Goal: Complete application form

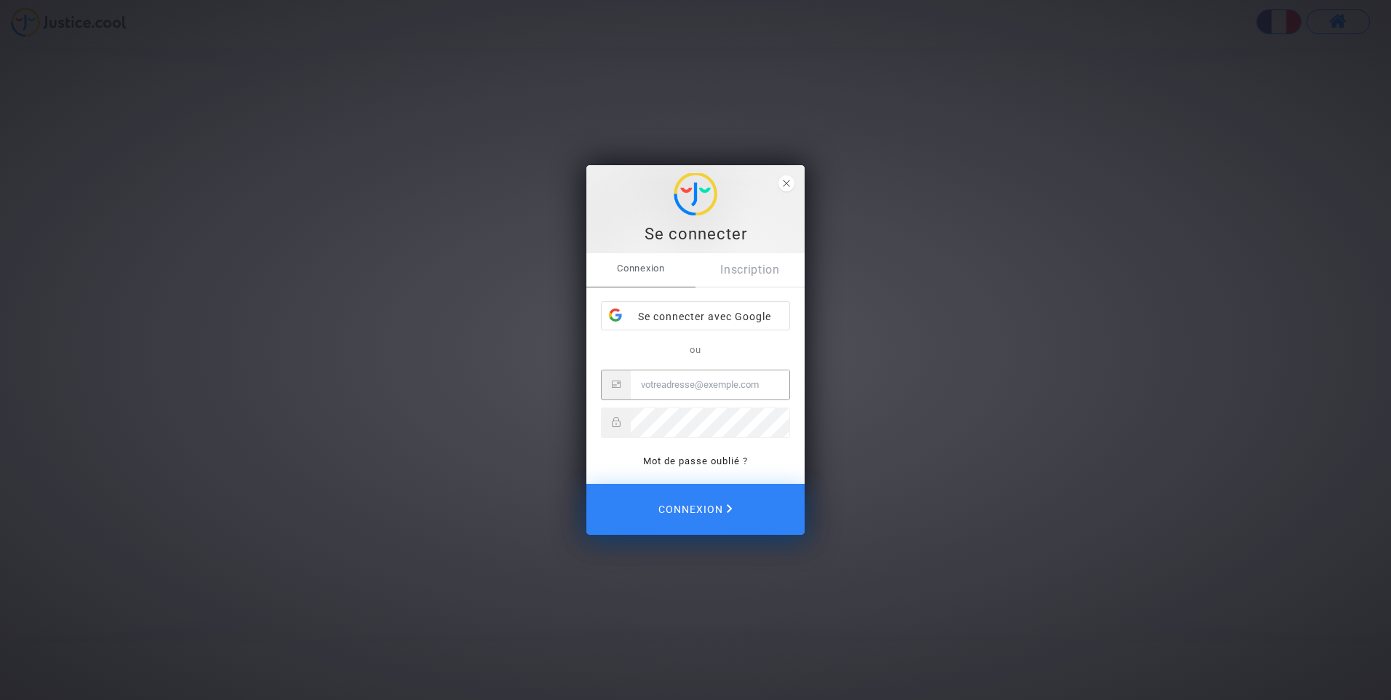
click at [684, 389] on input "Email" at bounding box center [710, 384] width 159 height 29
type input "[EMAIL_ADDRESS][DOMAIN_NAME]"
click at [586, 484] on button "Connexion" at bounding box center [695, 509] width 218 height 51
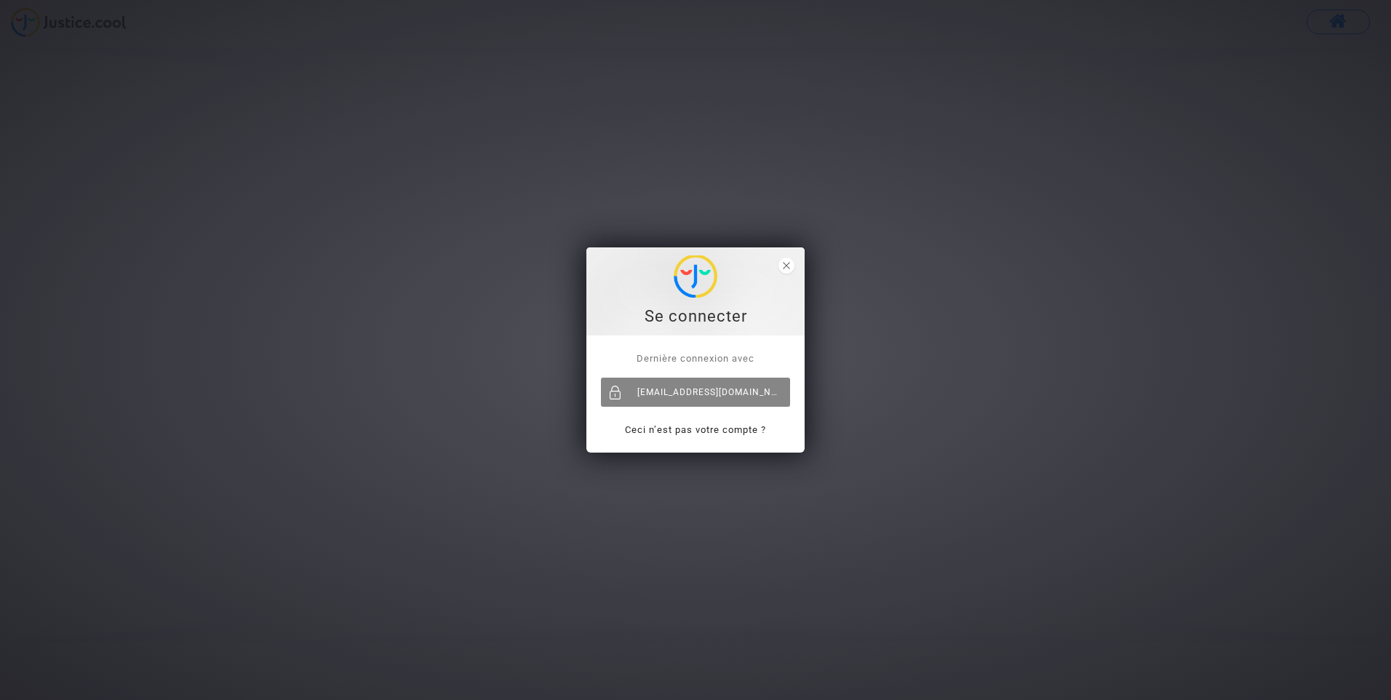
click at [715, 394] on div "[EMAIL_ADDRESS][DOMAIN_NAME]" at bounding box center [695, 392] width 189 height 29
click at [707, 391] on div "[EMAIL_ADDRESS][DOMAIN_NAME]" at bounding box center [695, 392] width 189 height 29
click at [786, 262] on icon "close" at bounding box center [786, 265] width 7 height 7
